Goal: Task Accomplishment & Management: Complete application form

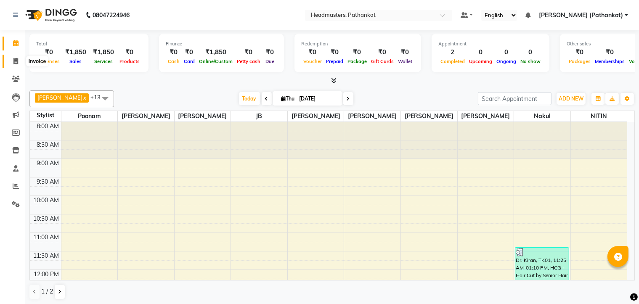
click at [16, 59] on icon at bounding box center [15, 61] width 5 height 6
select select "service"
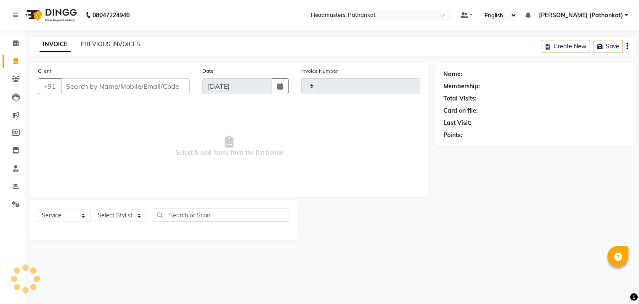
type input "1674"
select select "7530"
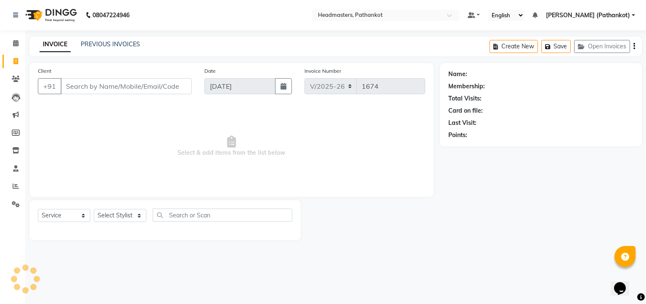
click at [97, 88] on input "Client" at bounding box center [126, 86] width 131 height 16
select select "66904"
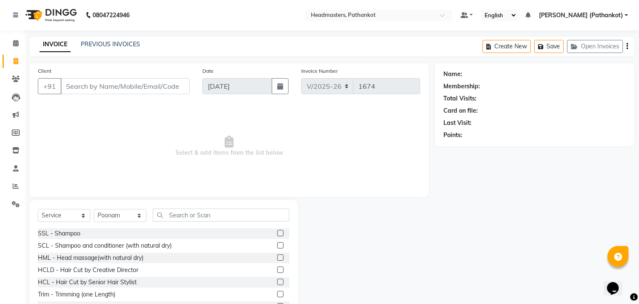
click at [109, 89] on input "Client" at bounding box center [125, 86] width 129 height 16
type input "8054897617"
click at [170, 90] on button "Add Client" at bounding box center [167, 86] width 43 height 16
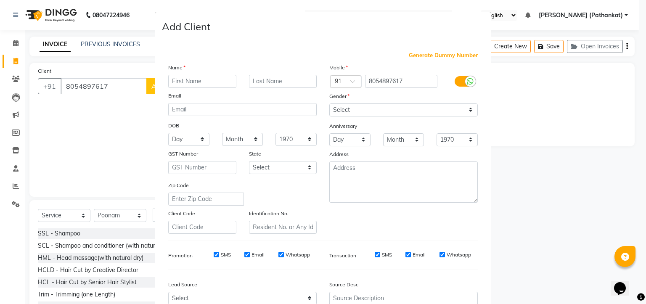
click at [175, 85] on input "text" at bounding box center [202, 81] width 68 height 13
type input "rahul"
click at [379, 109] on select "Select [DEMOGRAPHIC_DATA] [DEMOGRAPHIC_DATA] Other Prefer Not To Say" at bounding box center [403, 109] width 149 height 13
select select "[DEMOGRAPHIC_DATA]"
click at [329, 104] on select "Select [DEMOGRAPHIC_DATA] [DEMOGRAPHIC_DATA] Other Prefer Not To Say" at bounding box center [403, 109] width 149 height 13
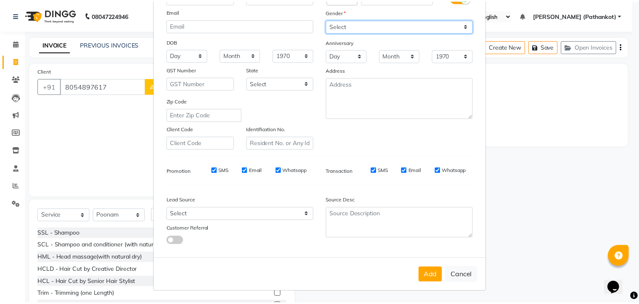
scroll to position [88, 0]
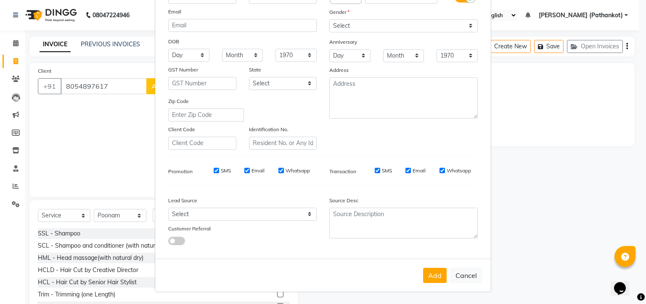
click at [426, 281] on button "Add" at bounding box center [435, 275] width 24 height 15
select select
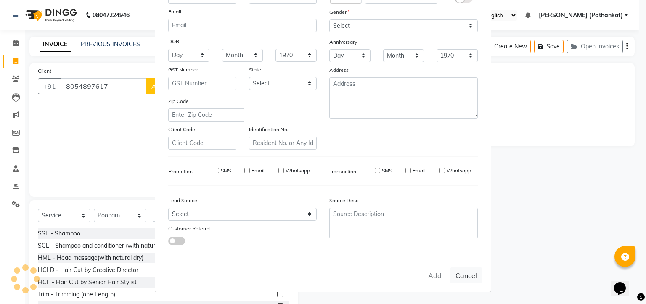
select select
checkbox input "false"
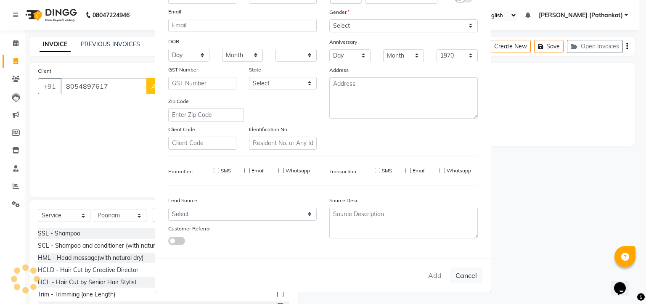
checkbox input "false"
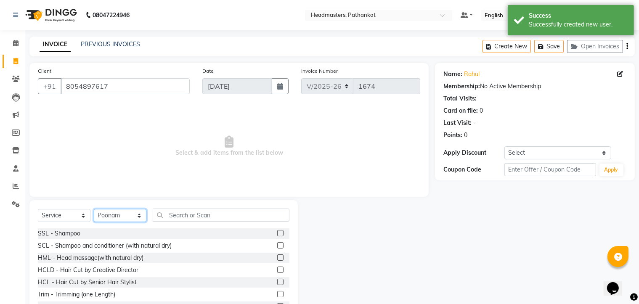
click at [141, 218] on select "Select Stylist Amir HEAD [PERSON_NAME] [PERSON_NAME] [PERSON_NAME] [PERSON_NAME…" at bounding box center [120, 215] width 53 height 13
select select "66907"
click at [94, 210] on select "Select Stylist Amir HEAD [PERSON_NAME] [PERSON_NAME] [PERSON_NAME] [PERSON_NAME…" at bounding box center [120, 215] width 53 height 13
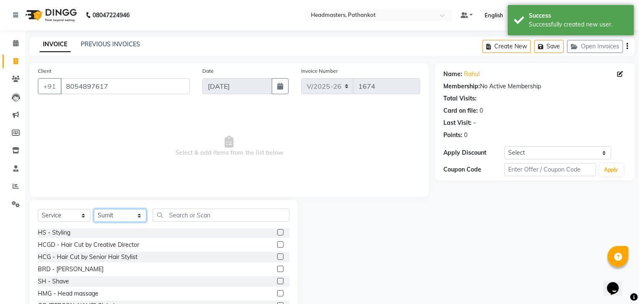
scroll to position [379, 0]
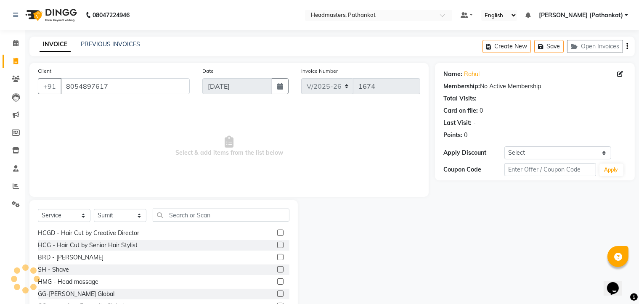
click at [277, 245] on label at bounding box center [280, 245] width 6 height 6
click at [277, 245] on input "checkbox" at bounding box center [279, 245] width 5 height 5
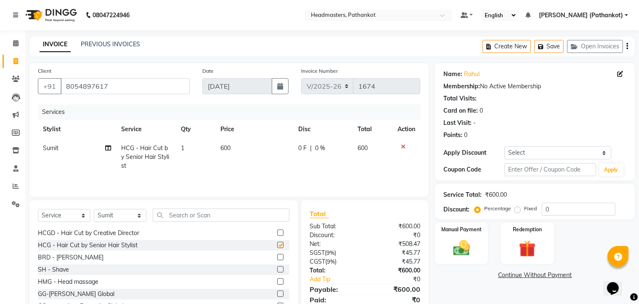
checkbox input "false"
click at [234, 149] on td "600" at bounding box center [254, 157] width 78 height 37
select select "66907"
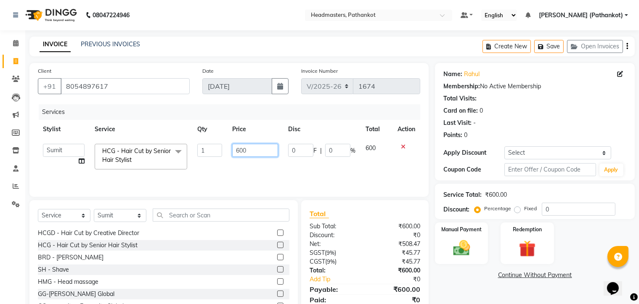
click at [272, 151] on input "600" at bounding box center [255, 150] width 46 height 13
type input "6"
type input "300"
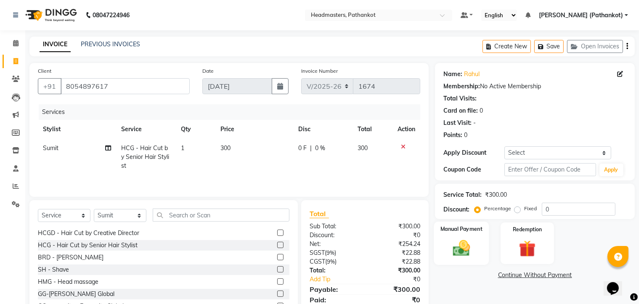
click at [441, 233] on label "Manual Payment" at bounding box center [461, 229] width 42 height 8
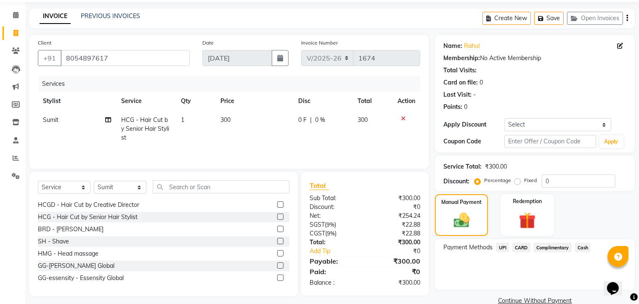
scroll to position [44, 0]
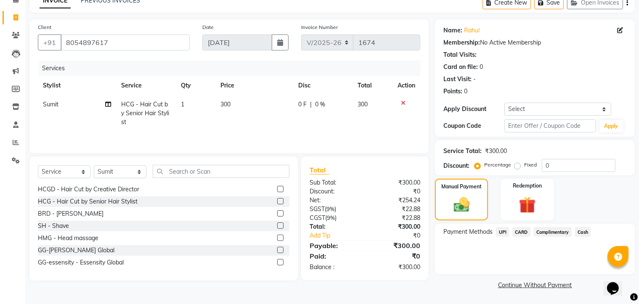
click at [500, 230] on span "UPI" at bounding box center [502, 232] width 13 height 10
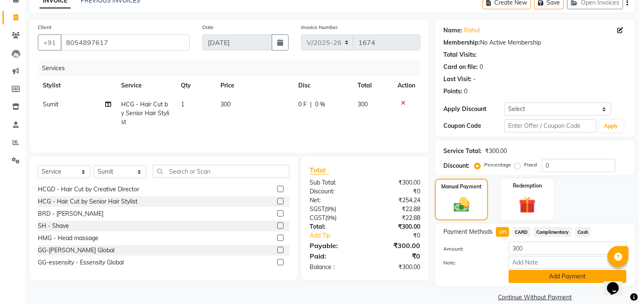
click at [537, 281] on button "Add Payment" at bounding box center [568, 276] width 118 height 13
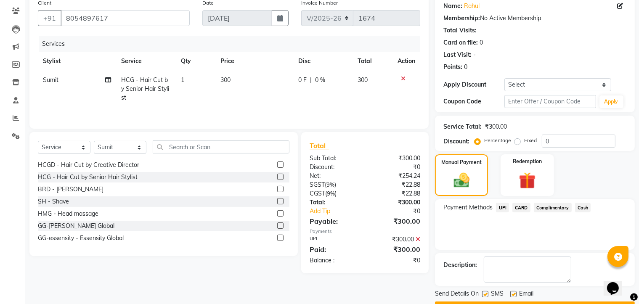
scroll to position [91, 0]
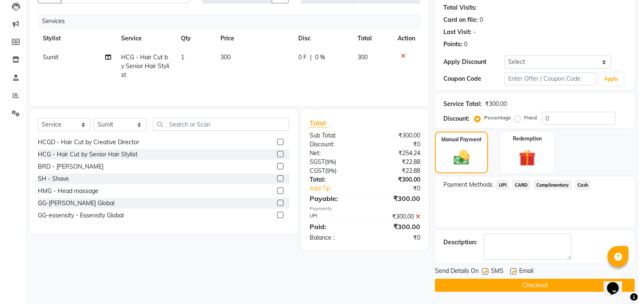
click at [505, 287] on button "Checkout" at bounding box center [535, 285] width 200 height 13
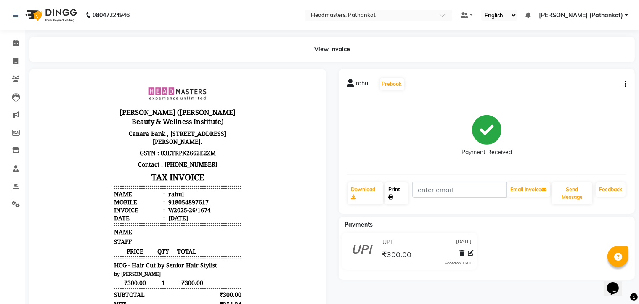
click at [403, 198] on link "Print" at bounding box center [396, 194] width 23 height 22
click at [12, 59] on span at bounding box center [15, 62] width 15 height 10
select select "service"
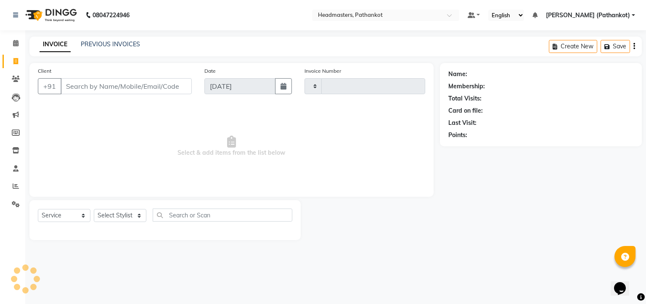
type input "1675"
select select "7530"
click at [154, 92] on input "Client" at bounding box center [126, 86] width 131 height 16
select select "66904"
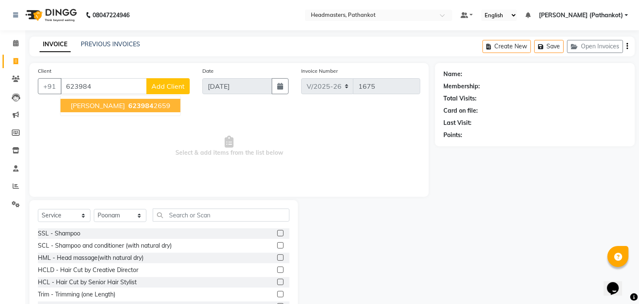
click at [136, 106] on span "623984" at bounding box center [140, 105] width 25 height 8
type input "6239842659"
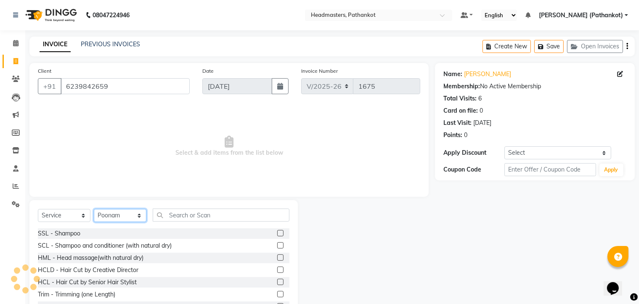
click at [136, 215] on select "Select Stylist Amir HEAD [PERSON_NAME] [PERSON_NAME] [PERSON_NAME] [PERSON_NAME…" at bounding box center [120, 215] width 53 height 13
select select "83139"
click at [94, 210] on select "Select Stylist Amir HEAD [PERSON_NAME] [PERSON_NAME] [PERSON_NAME] [PERSON_NAME…" at bounding box center [120, 215] width 53 height 13
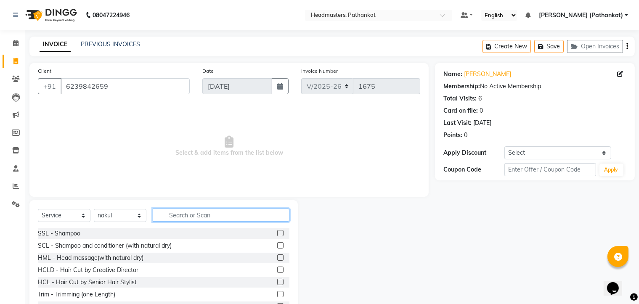
click at [173, 217] on input "text" at bounding box center [221, 215] width 137 height 13
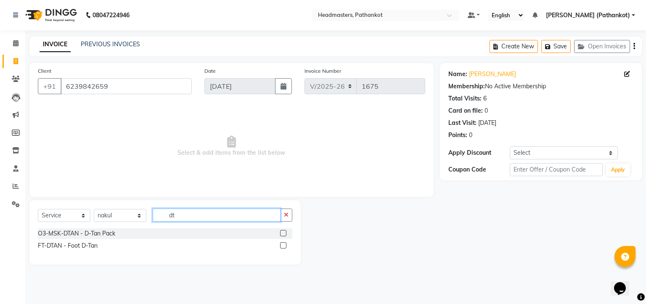
type input "dt"
click at [283, 233] on label at bounding box center [283, 233] width 6 height 6
click at [283, 233] on input "checkbox" at bounding box center [282, 233] width 5 height 5
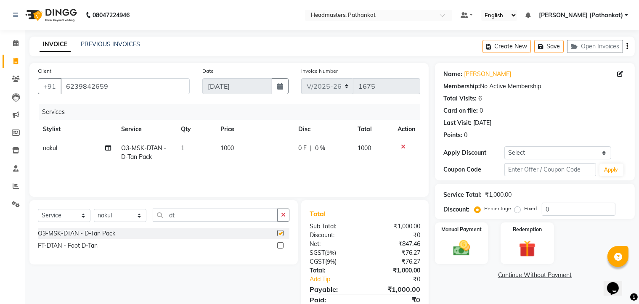
checkbox input "false"
click at [404, 147] on icon at bounding box center [403, 147] width 5 height 6
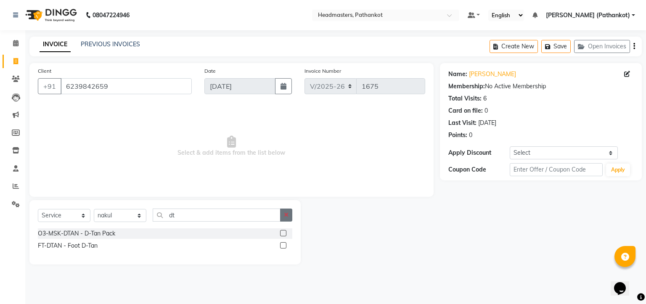
click at [286, 214] on icon "button" at bounding box center [286, 215] width 5 height 6
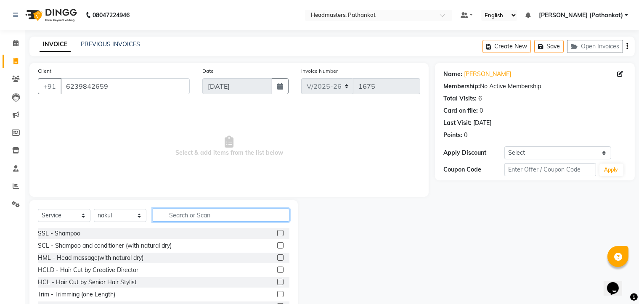
click at [268, 216] on input "text" at bounding box center [221, 215] width 137 height 13
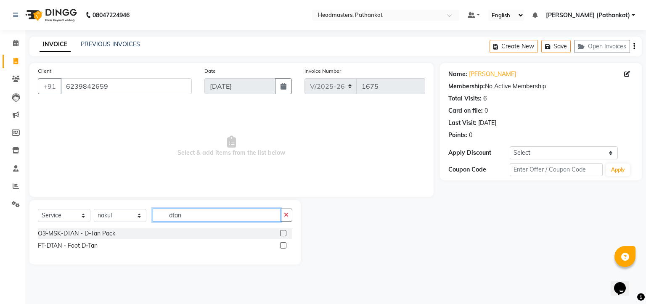
type input "dtan"
click at [281, 235] on label at bounding box center [283, 233] width 6 height 6
click at [281, 235] on input "checkbox" at bounding box center [282, 233] width 5 height 5
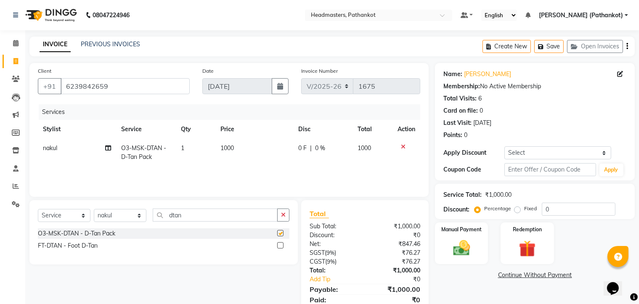
checkbox input "false"
click at [284, 216] on icon "button" at bounding box center [283, 215] width 5 height 6
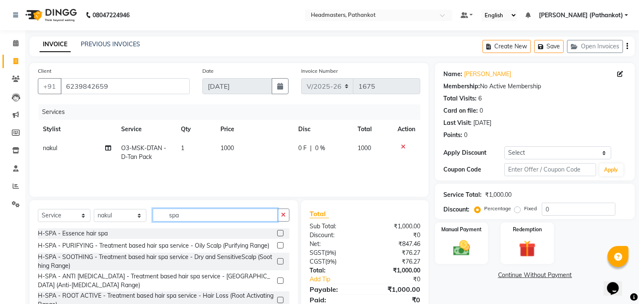
type input "spa"
click at [277, 236] on label at bounding box center [280, 233] width 6 height 6
click at [277, 236] on input "checkbox" at bounding box center [279, 233] width 5 height 5
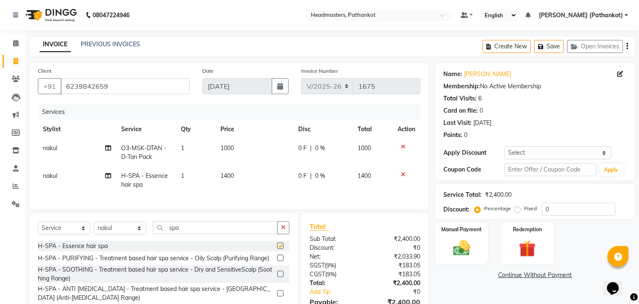
checkbox input "false"
click at [404, 147] on icon at bounding box center [403, 147] width 5 height 6
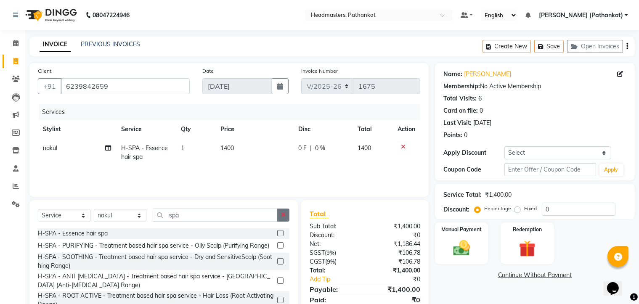
click at [279, 213] on button "button" at bounding box center [283, 215] width 12 height 13
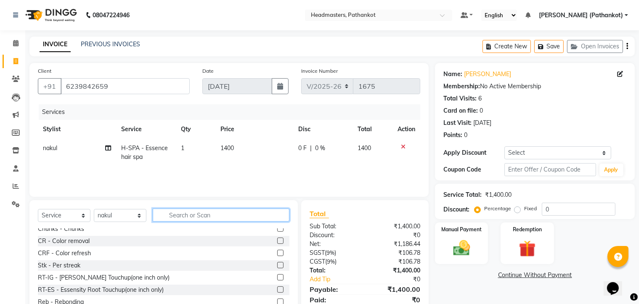
scroll to position [168, 0]
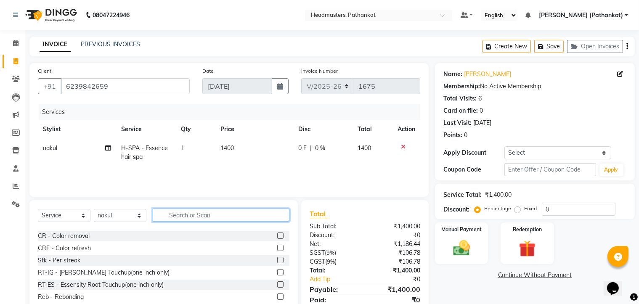
click at [194, 213] on input "text" at bounding box center [221, 215] width 137 height 13
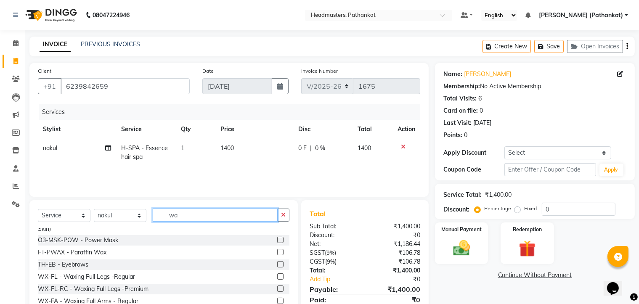
scroll to position [0, 0]
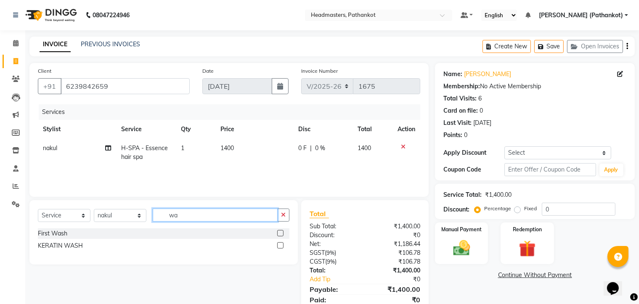
type input "w"
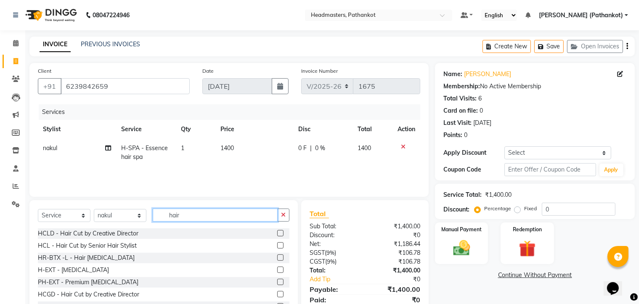
type input "hair"
click at [277, 246] on label at bounding box center [280, 245] width 6 height 6
click at [277, 246] on input "checkbox" at bounding box center [279, 245] width 5 height 5
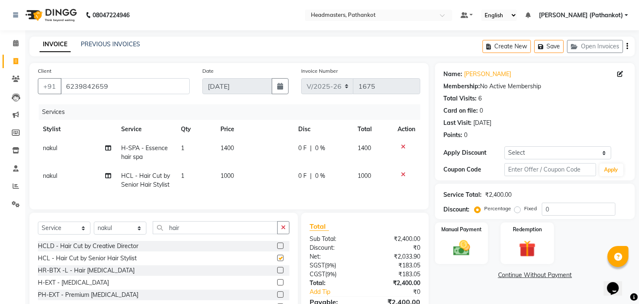
checkbox input "false"
click at [403, 173] on icon at bounding box center [403, 175] width 5 height 6
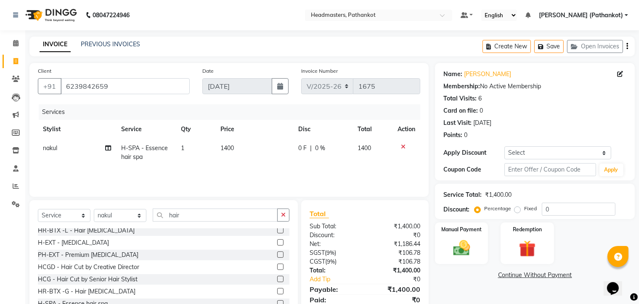
scroll to position [42, 0]
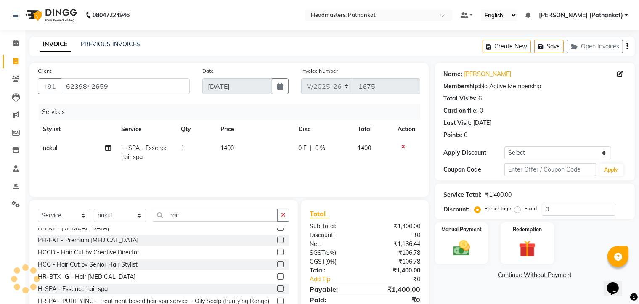
click at [277, 264] on label at bounding box center [280, 264] width 6 height 6
click at [277, 264] on input "checkbox" at bounding box center [279, 264] width 5 height 5
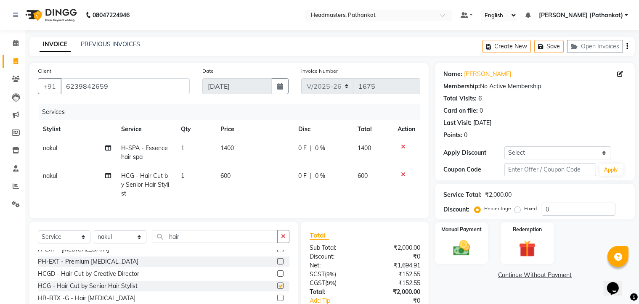
checkbox input "false"
click at [239, 175] on td "600" at bounding box center [254, 185] width 78 height 37
select select "83139"
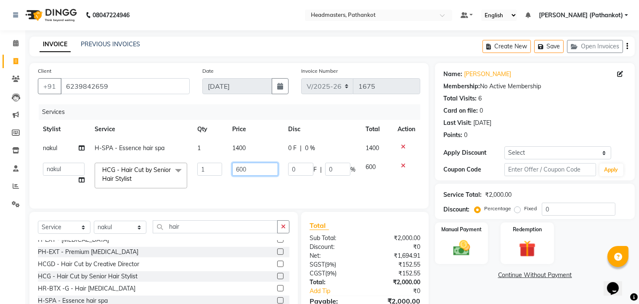
click at [260, 175] on input "600" at bounding box center [255, 169] width 46 height 13
type input "6"
type input "400"
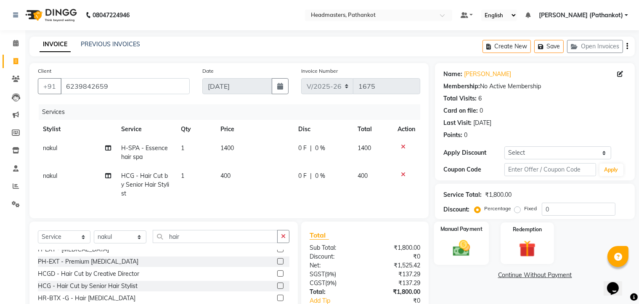
click at [470, 251] on img at bounding box center [462, 249] width 28 height 20
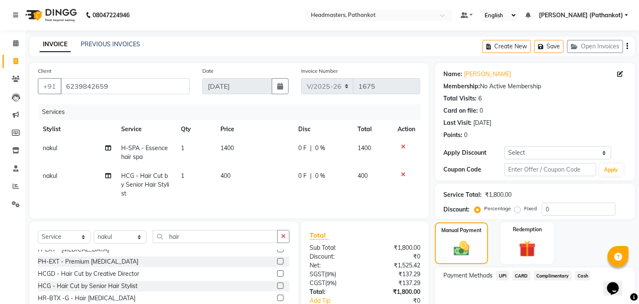
click at [499, 274] on span "UPI" at bounding box center [502, 276] width 13 height 10
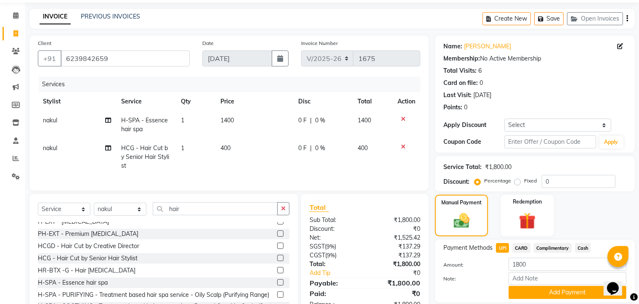
scroll to position [61, 0]
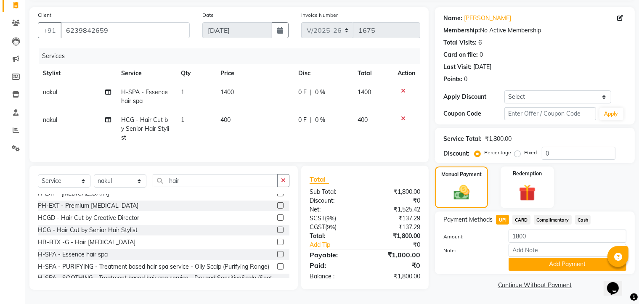
click at [0, 50] on li "Marketing" at bounding box center [12, 59] width 25 height 18
click at [579, 263] on button "Add Payment" at bounding box center [568, 264] width 118 height 13
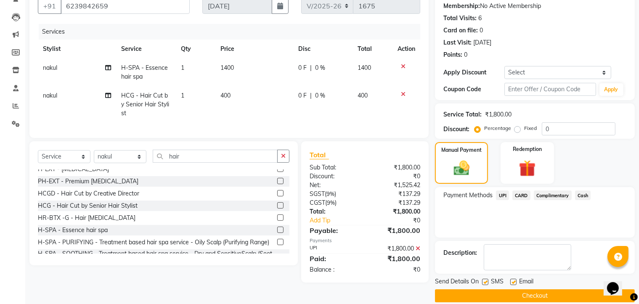
scroll to position [91, 0]
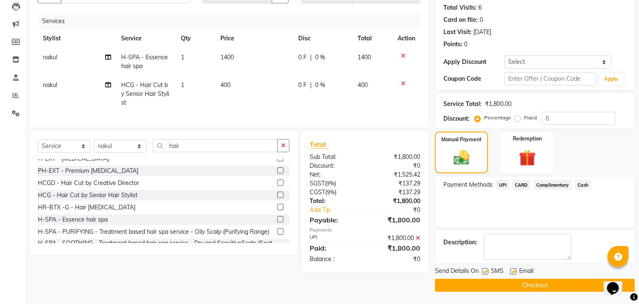
click at [456, 285] on button "Checkout" at bounding box center [535, 285] width 200 height 13
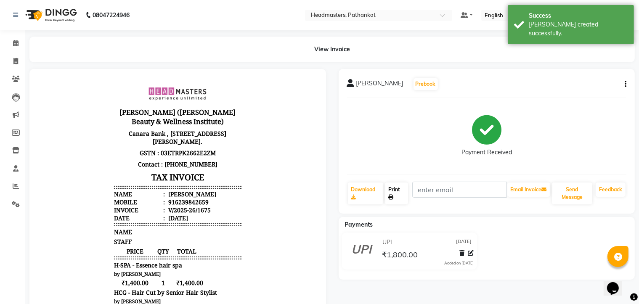
click at [396, 193] on link "Print" at bounding box center [396, 194] width 23 height 22
